Goal: Task Accomplishment & Management: Manage account settings

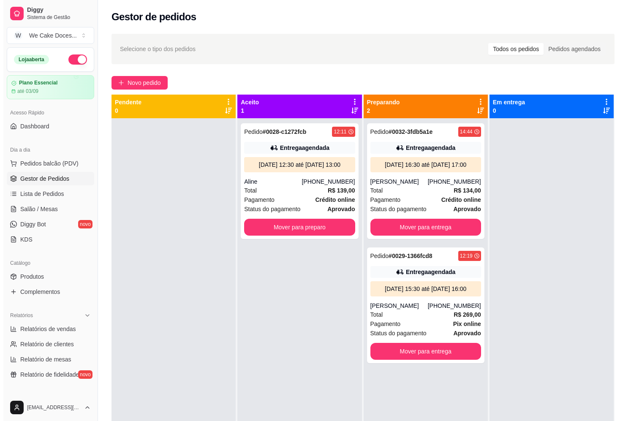
scroll to position [19, 0]
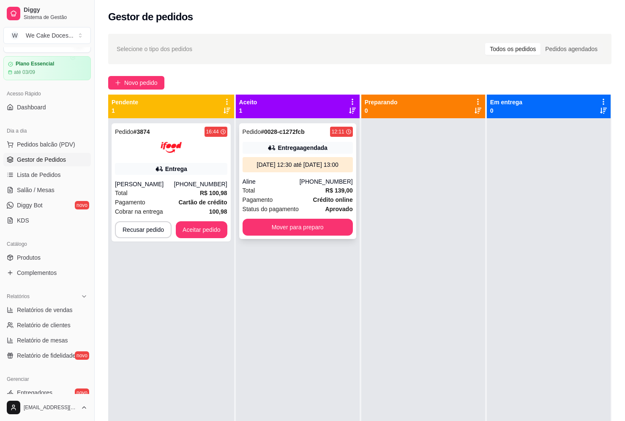
click at [308, 186] on div "[PHONE_NUMBER]" at bounding box center [326, 181] width 53 height 8
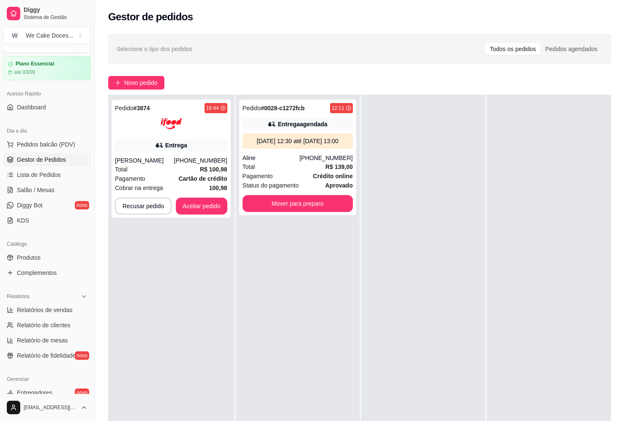
scroll to position [0, 0]
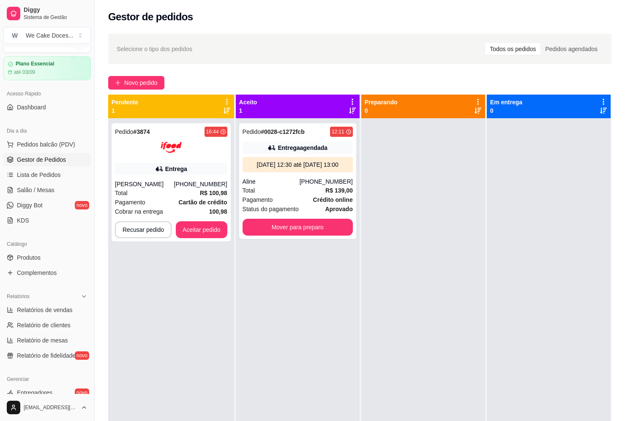
click at [519, 53] on div "Todos os pedidos" at bounding box center [512, 49] width 55 height 12
click at [485, 43] on input "Todos os pedidos" at bounding box center [485, 43] width 0 height 0
click at [169, 50] on span "Selecione o tipo dos pedidos" at bounding box center [155, 48] width 76 height 9
click at [162, 49] on span "Selecione o tipo dos pedidos" at bounding box center [155, 48] width 76 height 9
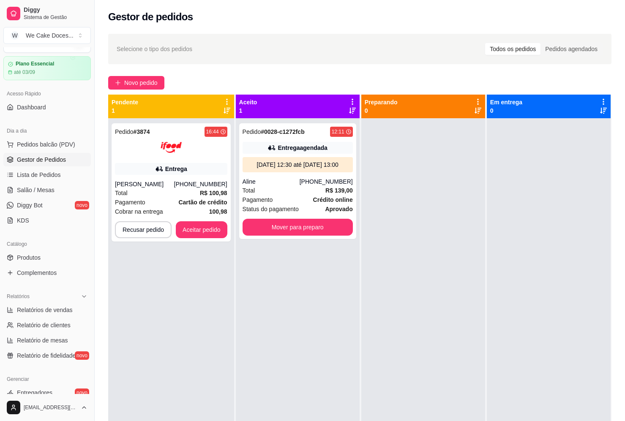
click at [162, 49] on span "Selecione o tipo dos pedidos" at bounding box center [155, 48] width 76 height 9
click at [151, 46] on span "Selecione o tipo dos pedidos" at bounding box center [155, 48] width 76 height 9
click at [43, 175] on span "Lista de Pedidos" at bounding box center [39, 175] width 44 height 8
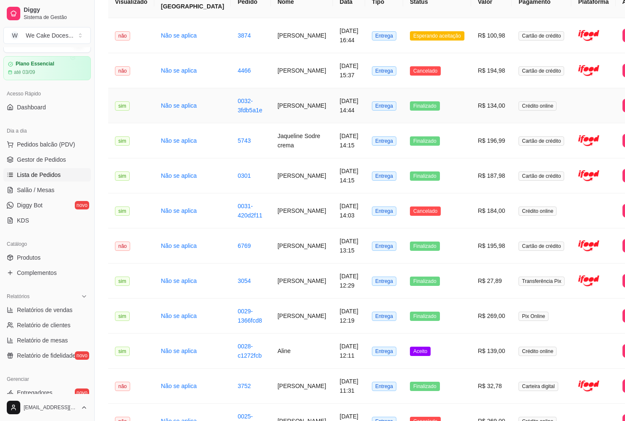
scroll to position [91, 0]
click at [237, 324] on link "0029-1366fcd8" at bounding box center [249, 316] width 25 height 16
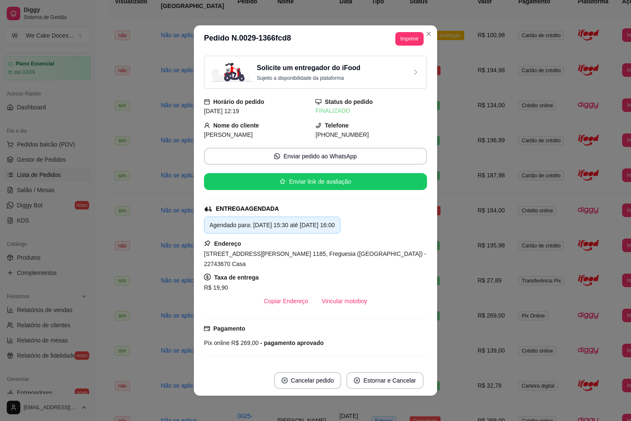
click at [349, 85] on div "Solicite um entregador do iFood Sujeito a disponibilidade da plataforma" at bounding box center [315, 72] width 223 height 33
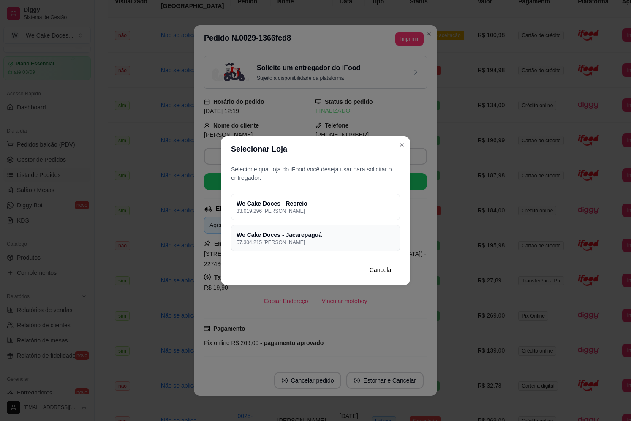
click at [310, 233] on h4 "We Cake Doces - Jacarepaguá" at bounding box center [316, 235] width 158 height 8
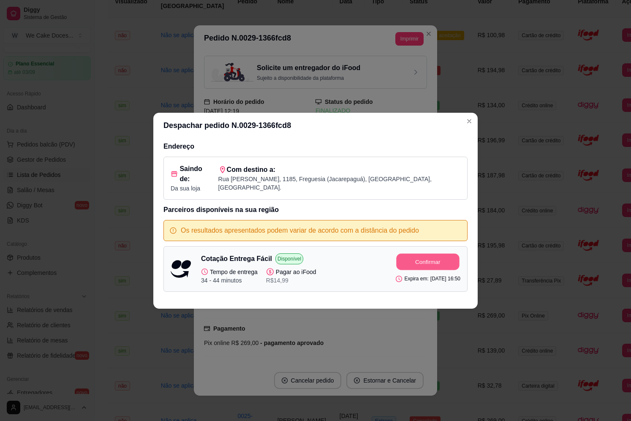
click at [399, 254] on button "Confirmar" at bounding box center [428, 262] width 63 height 16
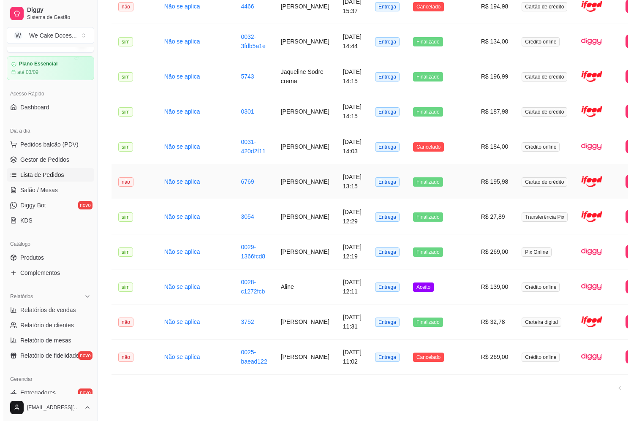
scroll to position [155, 0]
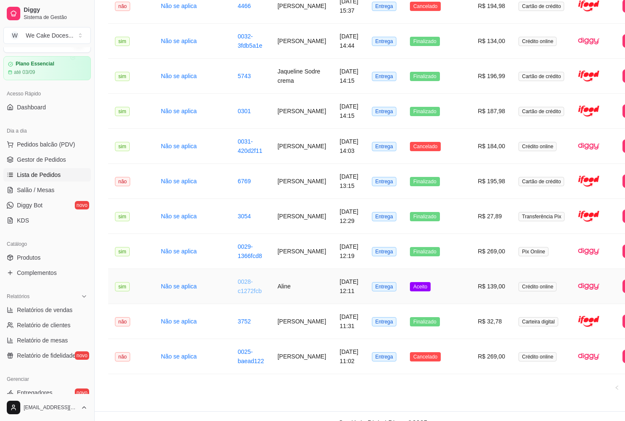
click at [237, 295] on link "0028-c1272fcb" at bounding box center [249, 286] width 24 height 16
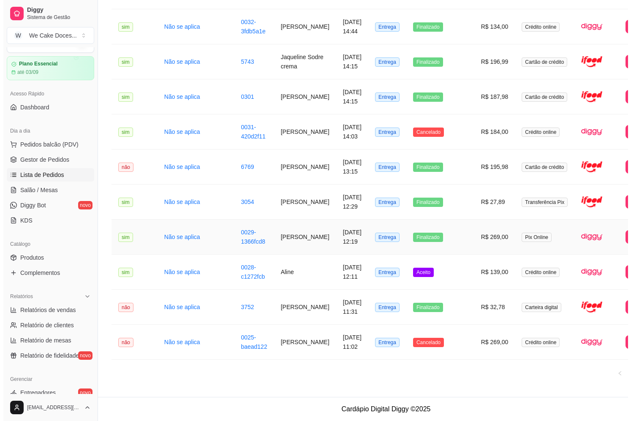
scroll to position [196, 0]
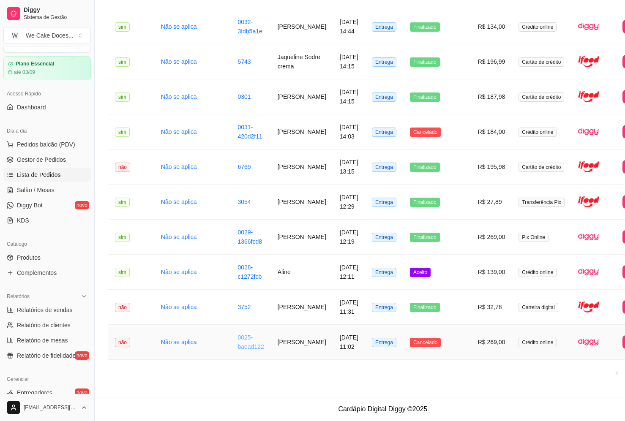
click at [237, 337] on link "0025-baead122" at bounding box center [250, 342] width 26 height 16
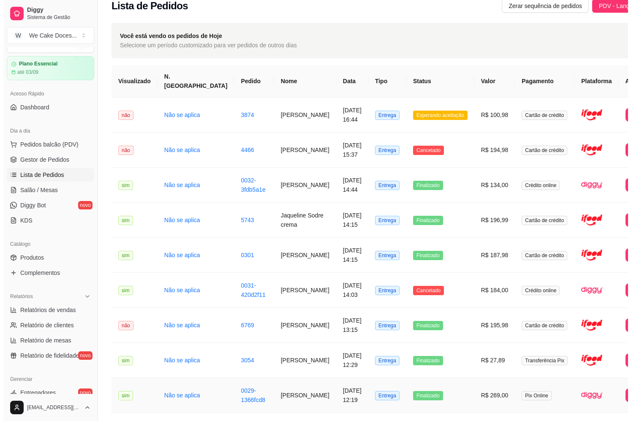
scroll to position [11, 0]
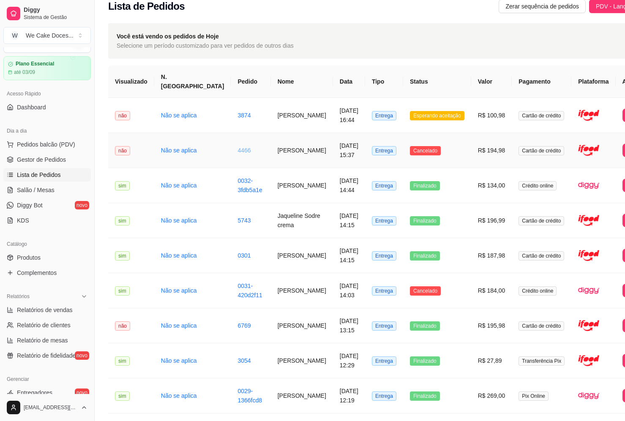
click at [237, 147] on link "4466" at bounding box center [243, 150] width 13 height 7
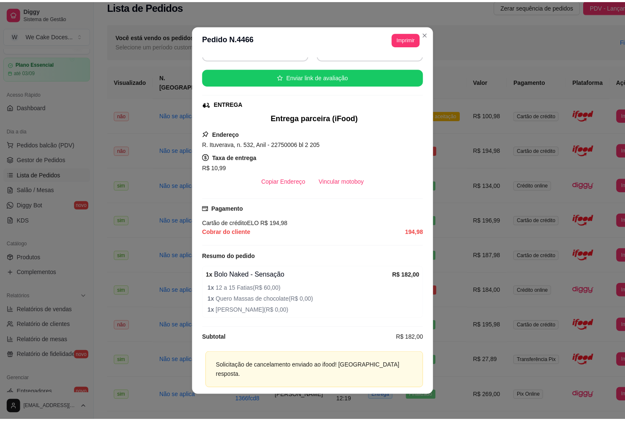
scroll to position [2, 0]
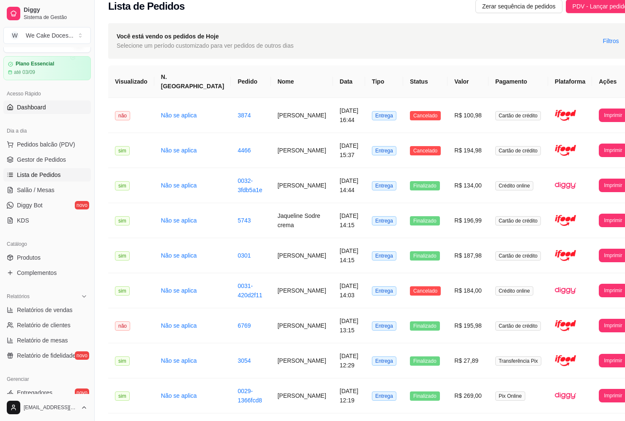
click at [31, 108] on span "Dashboard" at bounding box center [31, 107] width 29 height 8
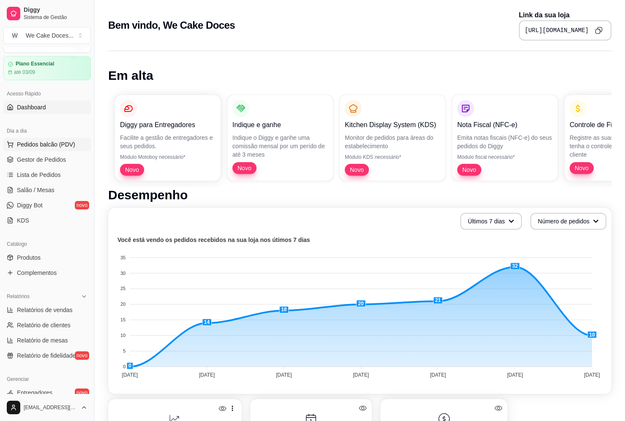
click at [32, 148] on span "Pedidos balcão (PDV)" at bounding box center [46, 144] width 58 height 8
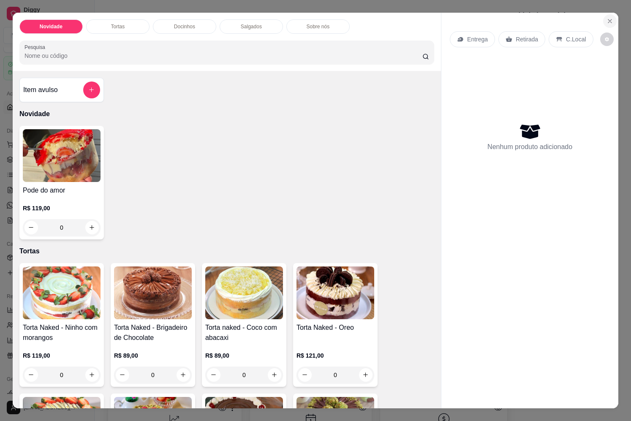
click at [608, 18] on icon "Close" at bounding box center [610, 21] width 7 height 7
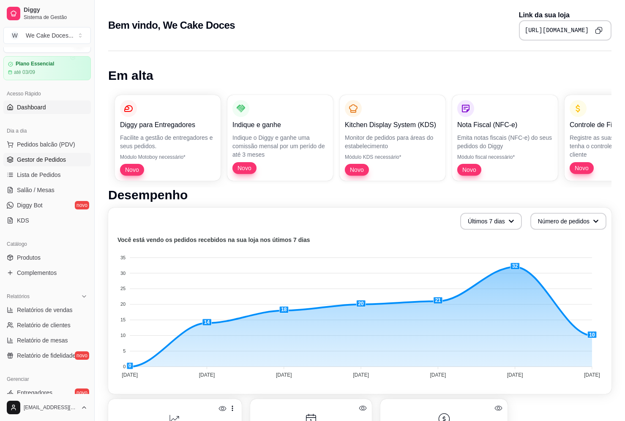
click at [32, 161] on span "Gestor de Pedidos" at bounding box center [41, 160] width 49 height 8
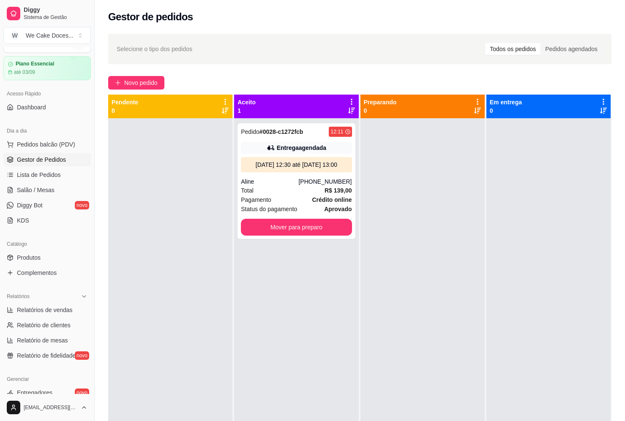
click at [32, 161] on span "Gestor de Pedidos" at bounding box center [41, 160] width 49 height 8
click at [124, 199] on div at bounding box center [170, 328] width 124 height 421
click at [98, 10] on div "Gestor de pedidos" at bounding box center [360, 14] width 530 height 29
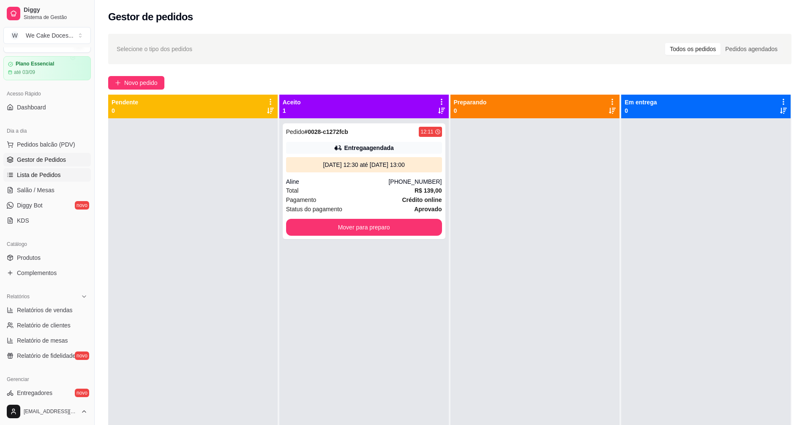
click at [32, 174] on span "Lista de Pedidos" at bounding box center [39, 175] width 44 height 8
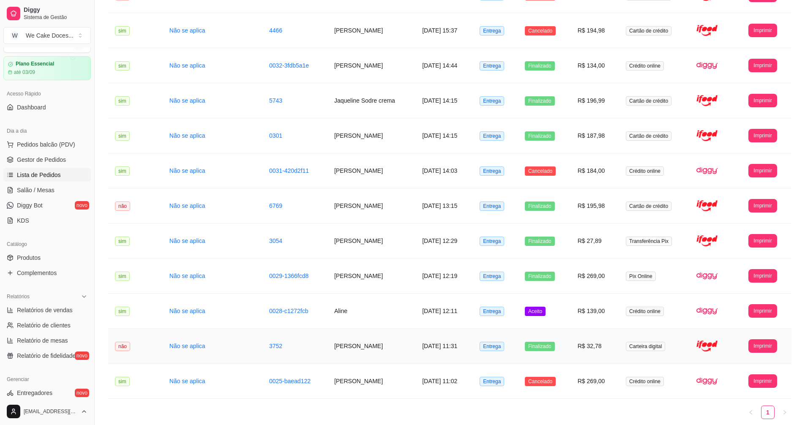
scroll to position [156, 0]
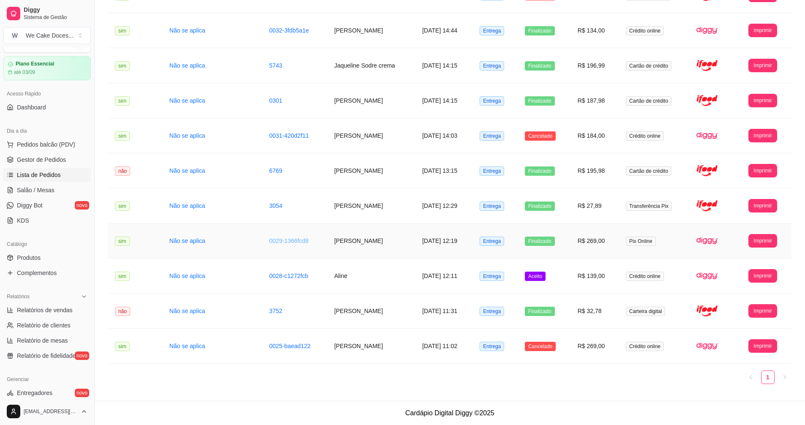
click at [269, 243] on link "0029-1366fcd8" at bounding box center [288, 240] width 39 height 7
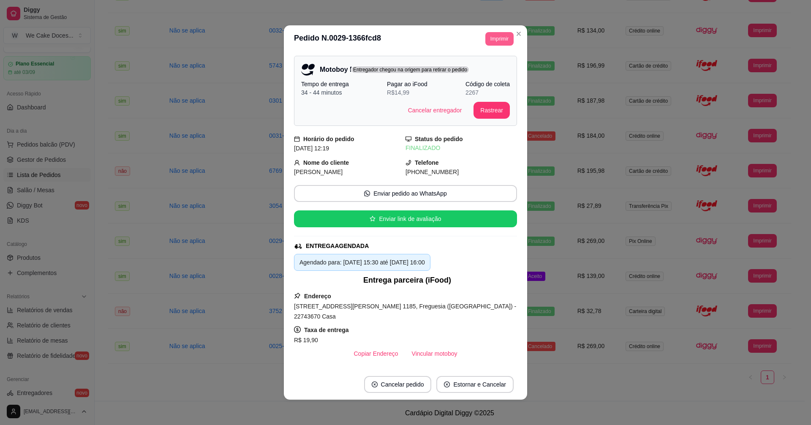
click at [495, 43] on button "Imprimir" at bounding box center [500, 39] width 28 height 14
click at [484, 85] on button "IMPRESSORA" at bounding box center [480, 85] width 59 height 13
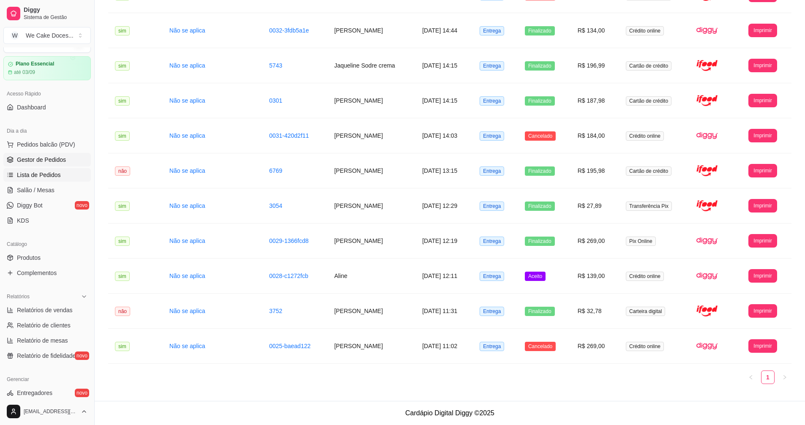
click at [45, 156] on span "Gestor de Pedidos" at bounding box center [41, 160] width 49 height 8
